Goal: Book appointment/travel/reservation

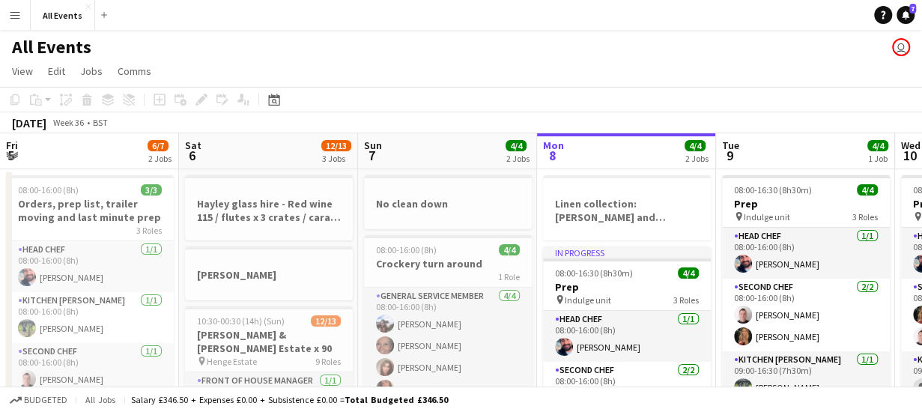
scroll to position [0, 358]
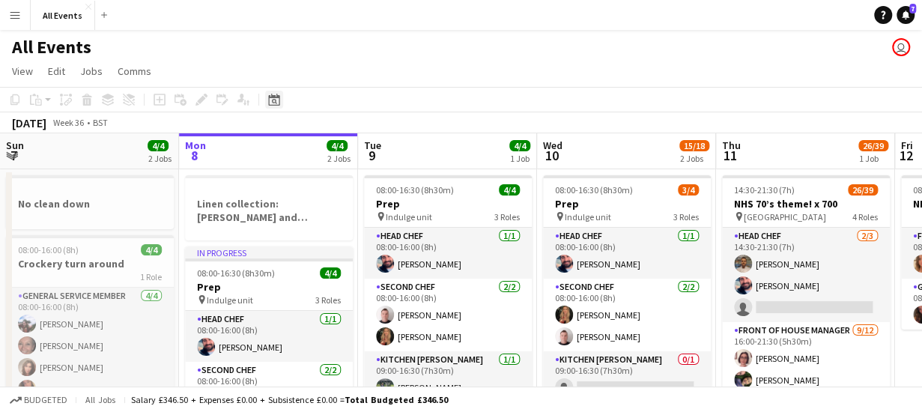
click at [276, 100] on icon at bounding box center [274, 101] width 5 height 5
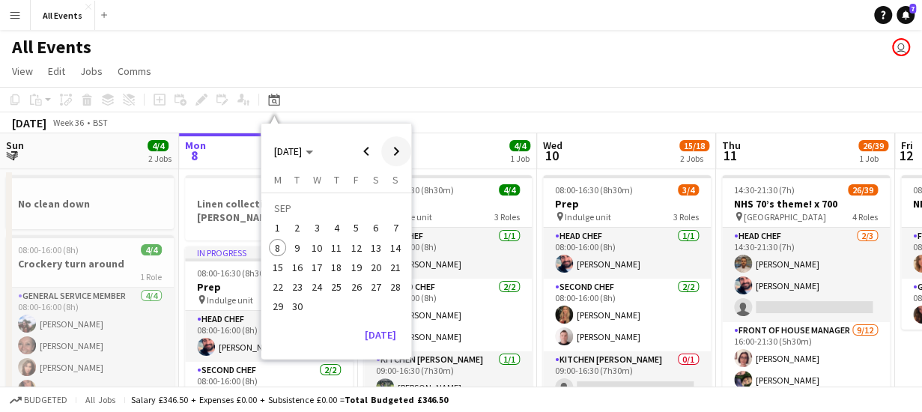
click at [399, 149] on span "Next month" at bounding box center [396, 151] width 30 height 30
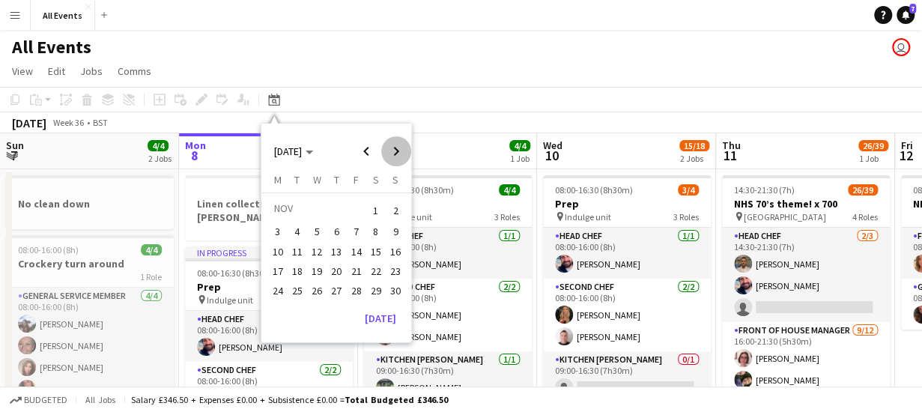
click at [399, 149] on span "Next month" at bounding box center [396, 151] width 30 height 30
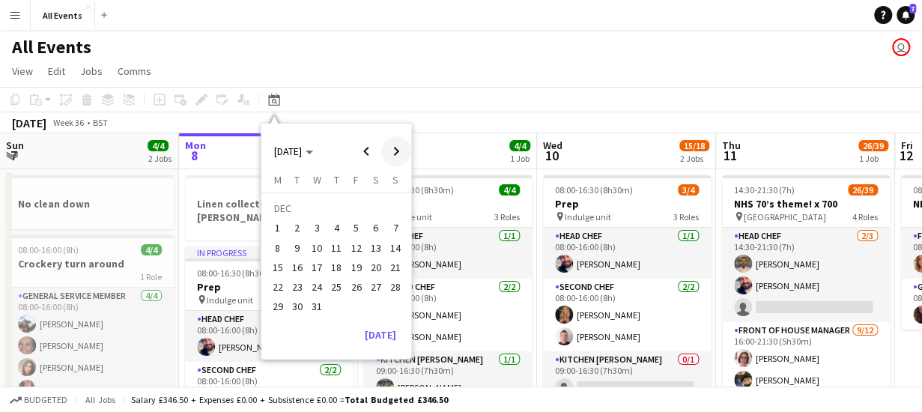
click at [398, 149] on span "Next month" at bounding box center [396, 151] width 30 height 30
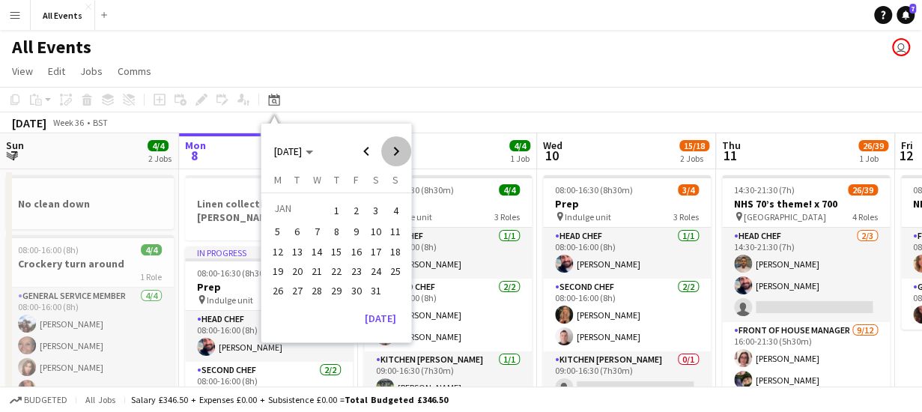
click at [398, 149] on span "Next month" at bounding box center [396, 151] width 30 height 30
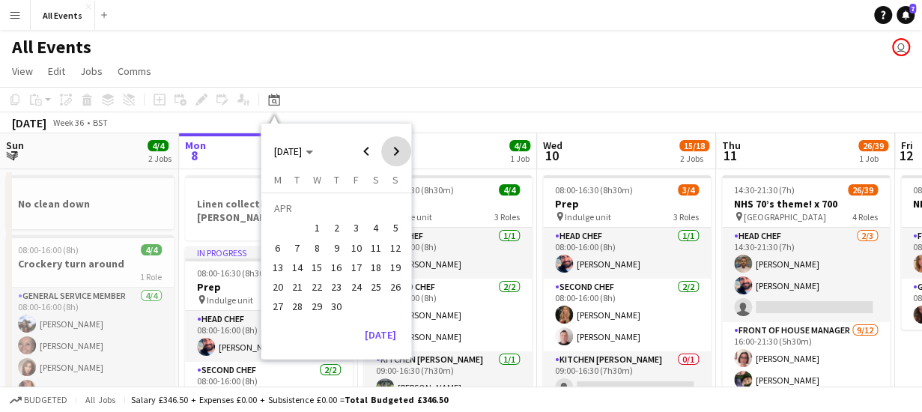
click at [398, 149] on span "Next month" at bounding box center [396, 151] width 30 height 30
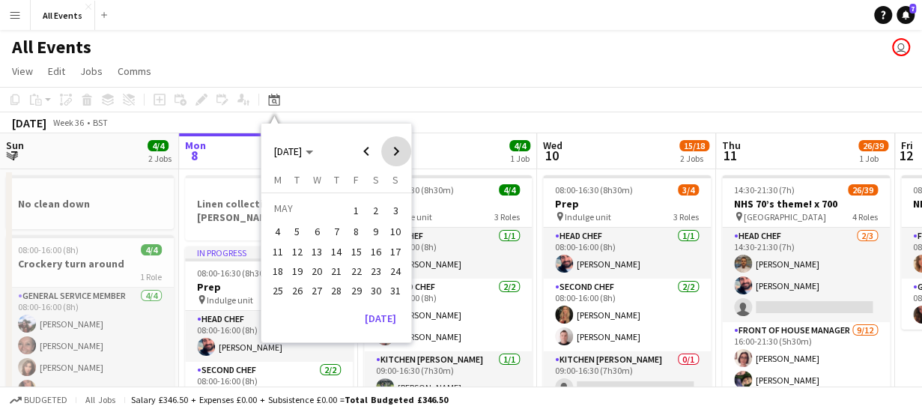
click at [398, 149] on span "Next month" at bounding box center [396, 151] width 30 height 30
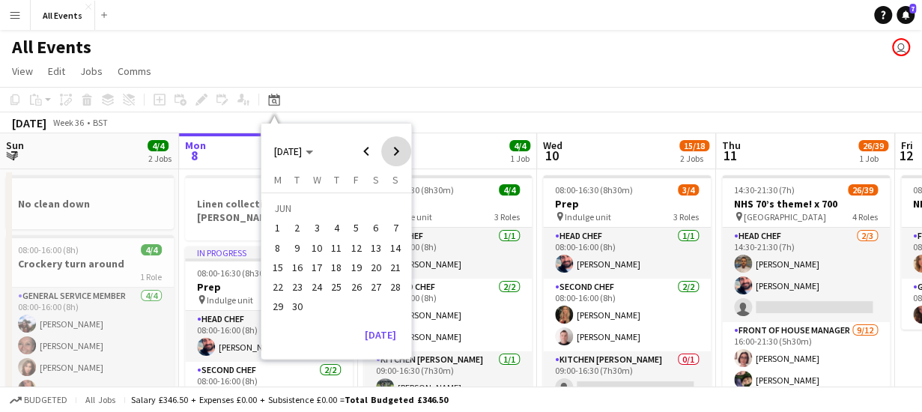
click at [398, 149] on span "Next month" at bounding box center [396, 151] width 30 height 30
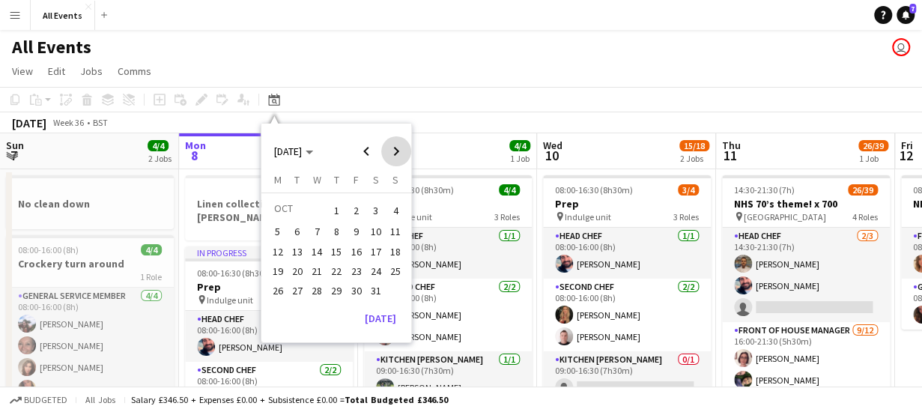
click at [398, 149] on span "Next month" at bounding box center [396, 151] width 30 height 30
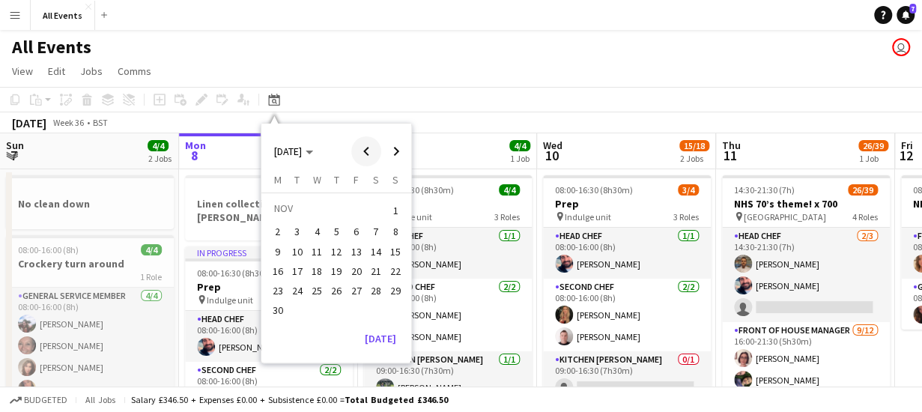
click at [366, 150] on span "Previous month" at bounding box center [366, 151] width 30 height 30
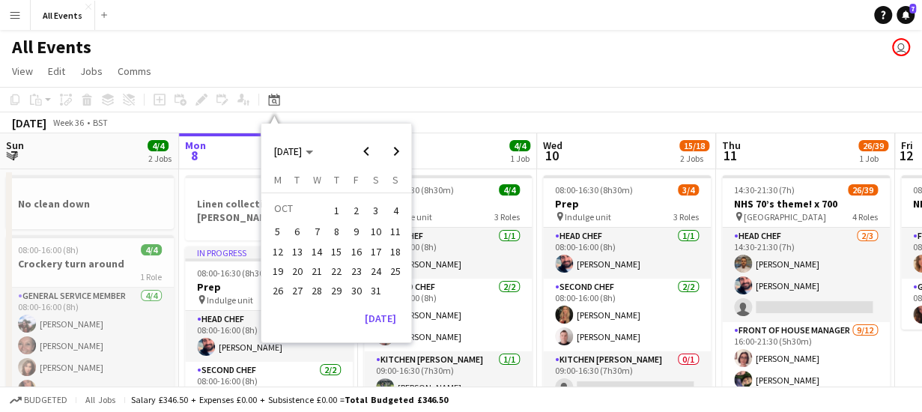
click at [375, 212] on span "3" at bounding box center [376, 210] width 18 height 21
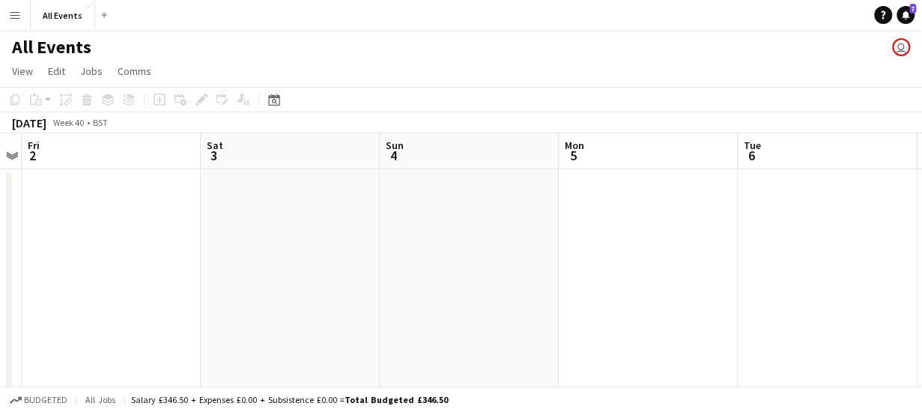
click at [283, 199] on app-date-cell at bounding box center [290, 411] width 179 height 485
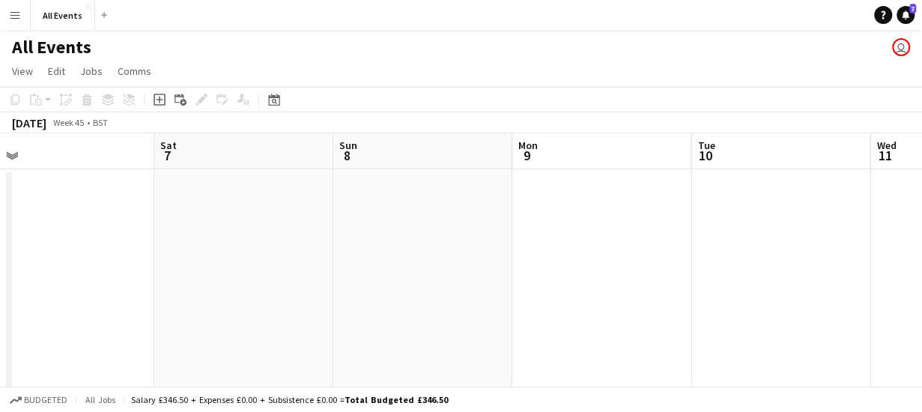
scroll to position [0, 391]
